Goal: Transaction & Acquisition: Purchase product/service

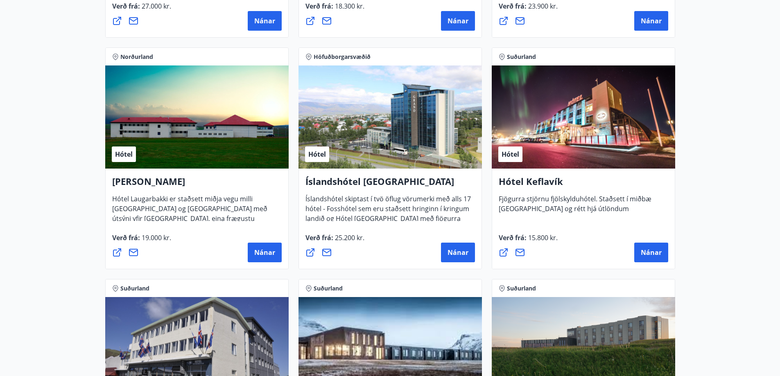
scroll to position [1515, 0]
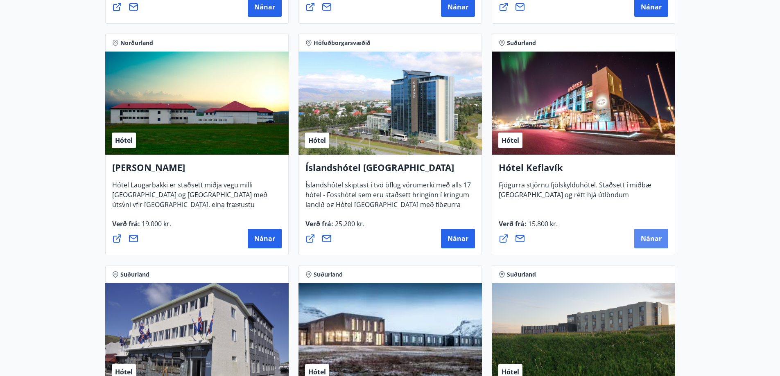
click at [653, 242] on span "Nánar" at bounding box center [651, 238] width 21 height 9
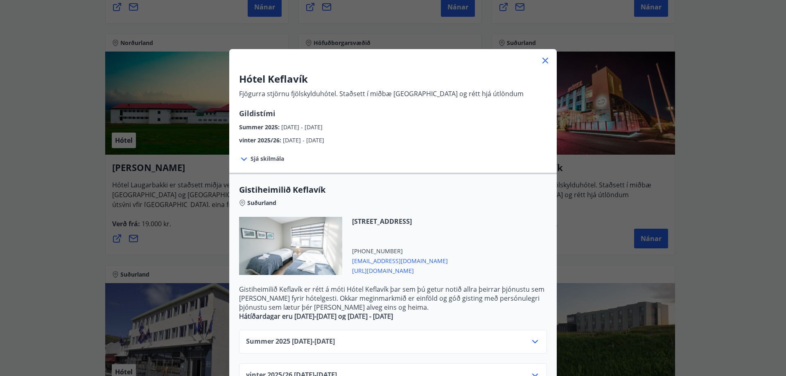
click at [543, 59] on icon at bounding box center [545, 61] width 10 height 10
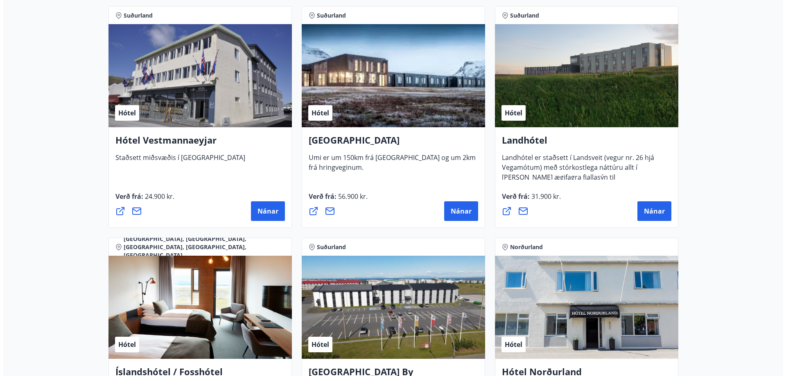
scroll to position [1924, 0]
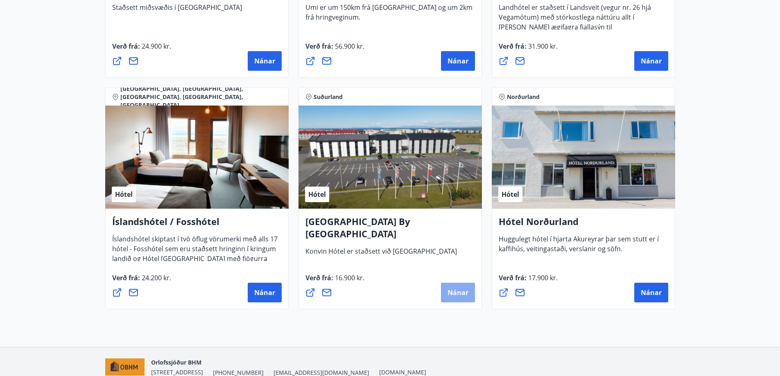
click at [462, 293] on span "Nánar" at bounding box center [457, 292] width 21 height 9
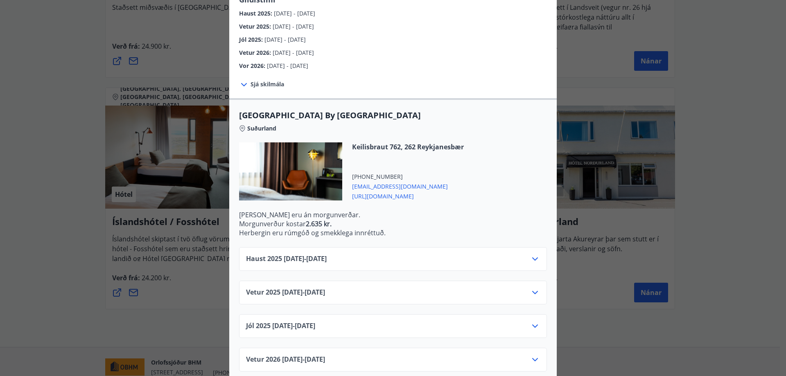
scroll to position [159, 0]
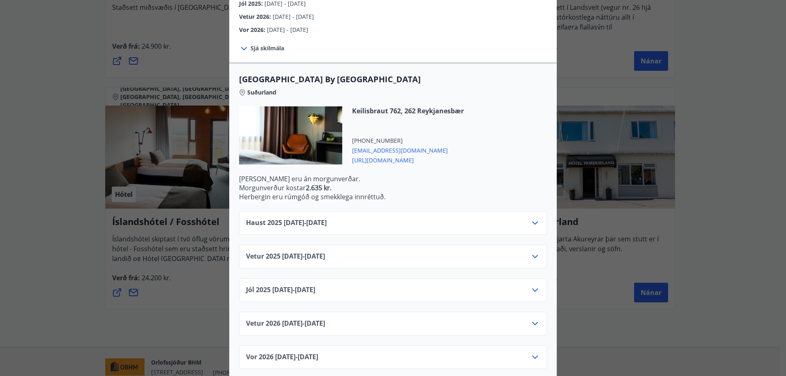
click at [533, 218] on icon at bounding box center [535, 223] width 10 height 10
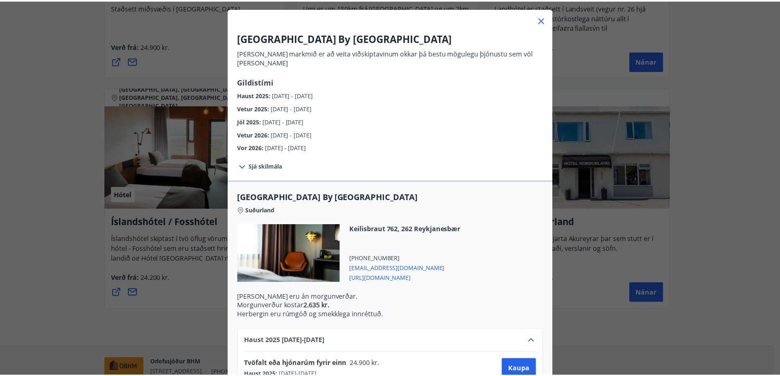
scroll to position [0, 0]
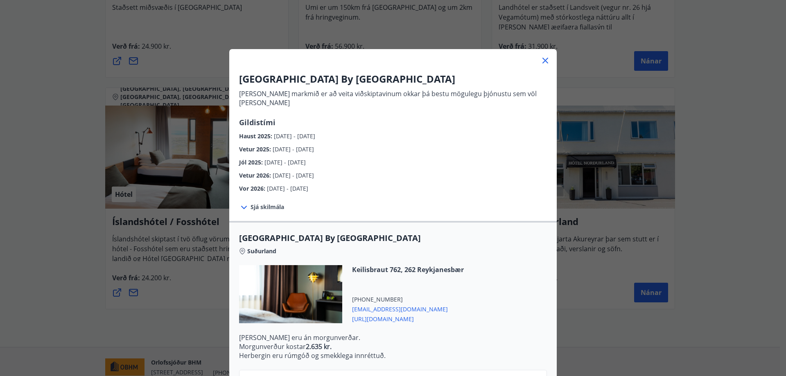
click at [541, 60] on icon at bounding box center [545, 61] width 10 height 10
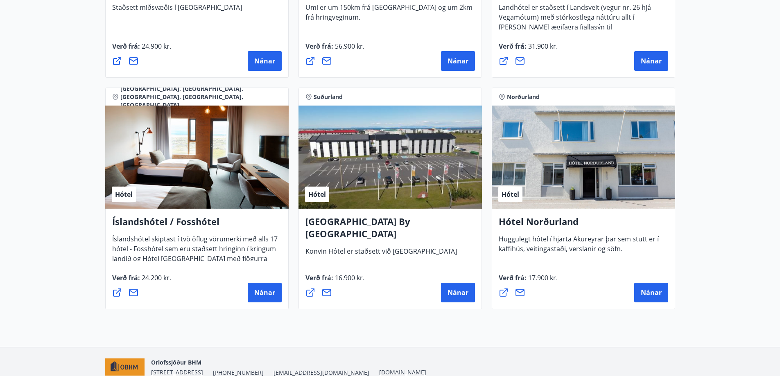
click at [397, 221] on h4 "[GEOGRAPHIC_DATA] By [GEOGRAPHIC_DATA]" at bounding box center [389, 230] width 169 height 31
click at [455, 290] on span "Nánar" at bounding box center [457, 292] width 21 height 9
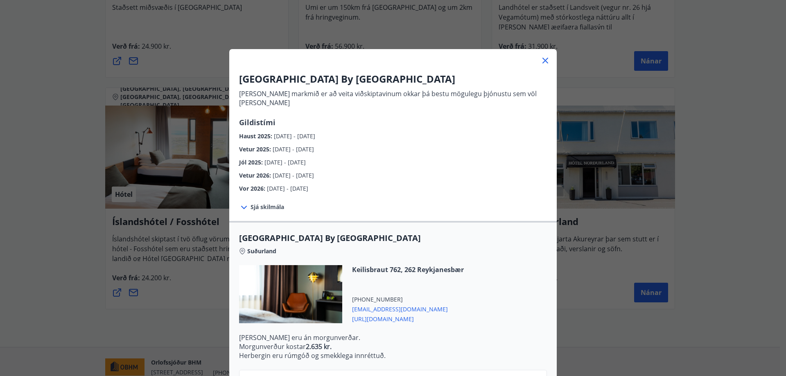
click at [379, 314] on span "[URL][DOMAIN_NAME]" at bounding box center [408, 319] width 112 height 10
click at [541, 61] on icon at bounding box center [545, 61] width 10 height 10
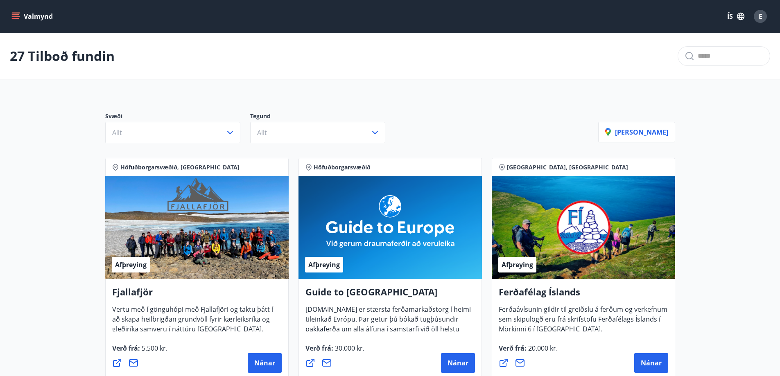
click at [18, 16] on icon "menu" at bounding box center [15, 16] width 8 height 8
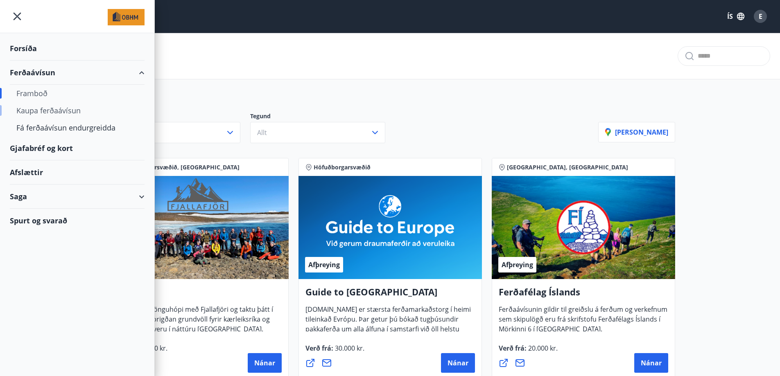
click at [44, 109] on div "Kaupa ferðaávísun" at bounding box center [77, 110] width 122 height 17
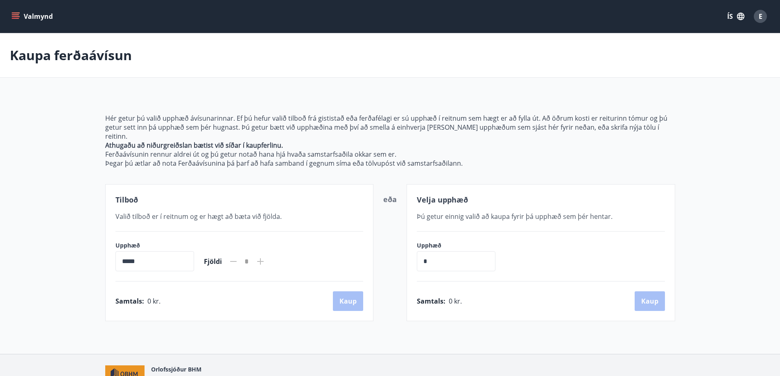
click at [15, 18] on icon "menu" at bounding box center [15, 16] width 8 height 8
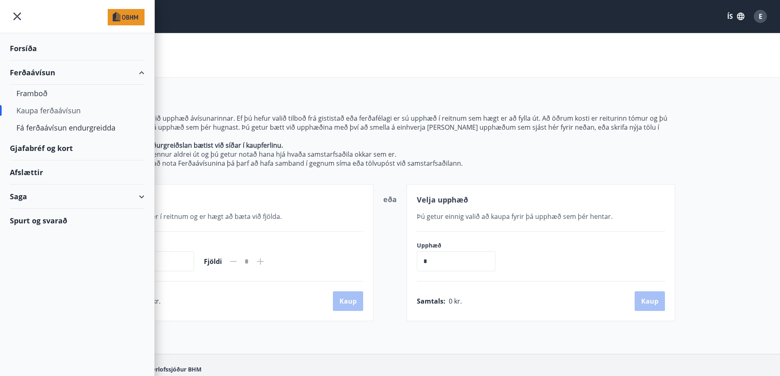
click at [39, 147] on div "Gjafabréf og kort" at bounding box center [77, 148] width 135 height 24
click at [14, 13] on icon "menu" at bounding box center [18, 17] width 8 height 8
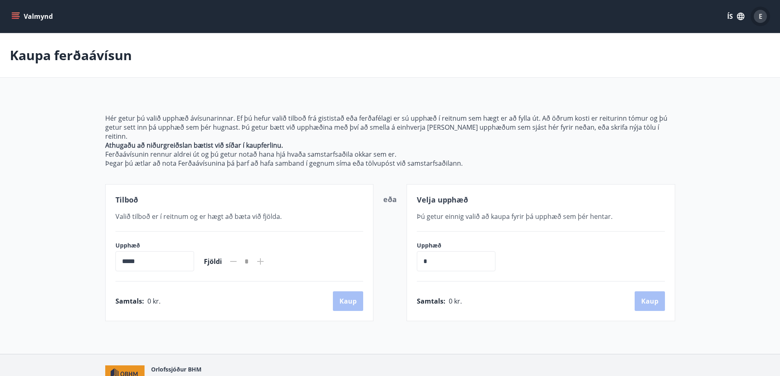
click at [760, 16] on span "E" at bounding box center [761, 16] width 4 height 9
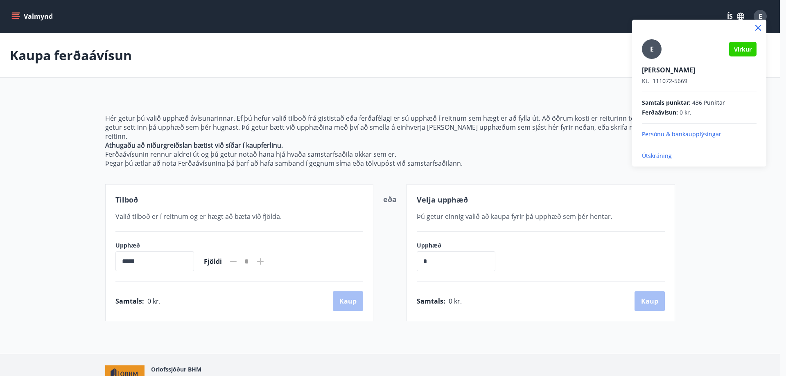
click at [661, 157] on p "Útskráning" at bounding box center [699, 156] width 115 height 8
